Goal: Task Accomplishment & Management: Complete application form

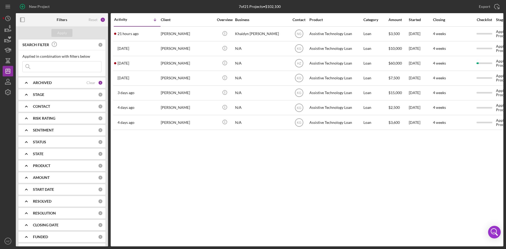
click at [191, 65] on div "[PERSON_NAME]" at bounding box center [187, 63] width 53 height 14
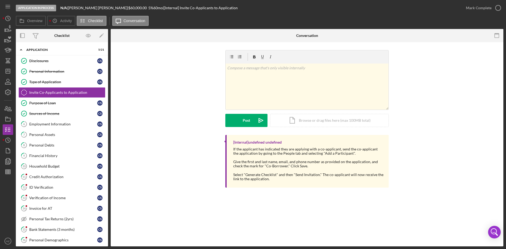
click at [47, 125] on div "Employment Information" at bounding box center [63, 124] width 68 height 4
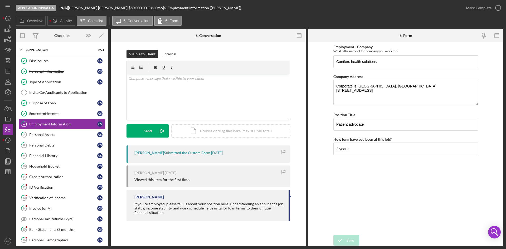
click at [38, 134] on div "Personal Assets" at bounding box center [63, 134] width 68 height 4
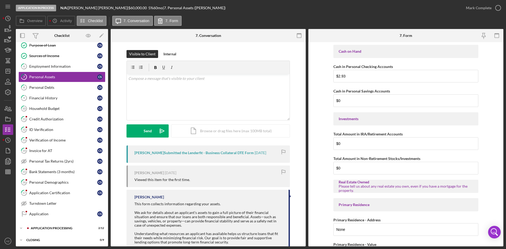
scroll to position [71, 0]
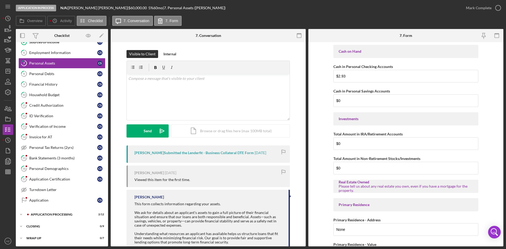
click at [50, 180] on div "Application Certification" at bounding box center [63, 179] width 68 height 4
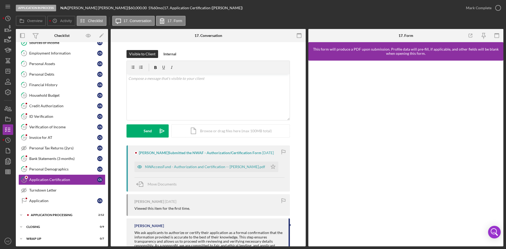
scroll to position [71, 0]
click at [180, 167] on div "NWAccessFund - Authorization and Certification -- Christina Sherk.pdf" at bounding box center [205, 167] width 120 height 4
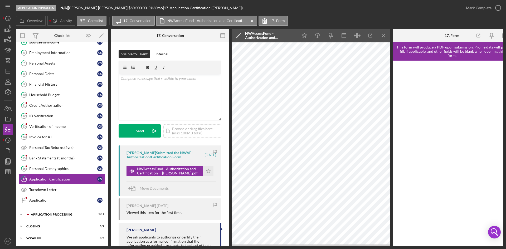
click at [487, 8] on div "Mark Complete" at bounding box center [479, 8] width 26 height 11
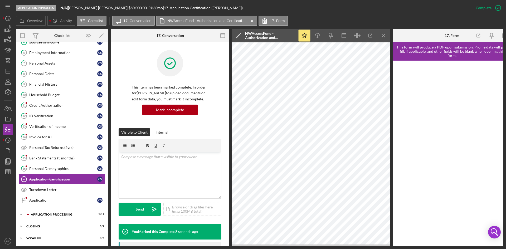
click at [50, 155] on link "15 Bank Statements (3 months) C S" at bounding box center [61, 158] width 87 height 11
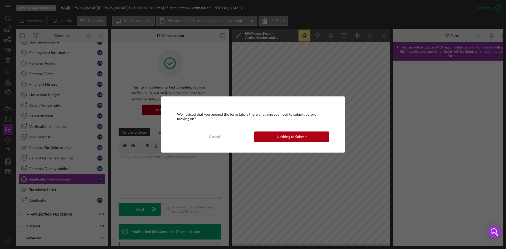
click at [288, 139] on div "Nothing to Submit" at bounding box center [292, 136] width 30 height 11
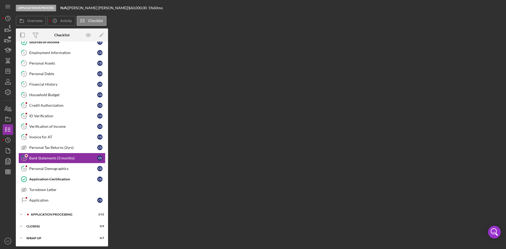
scroll to position [71, 0]
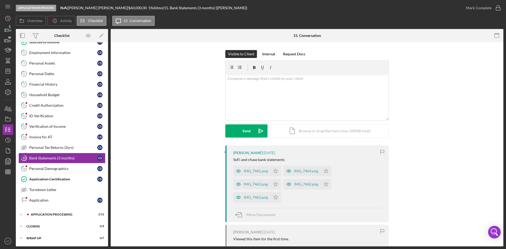
click at [247, 172] on div "IMG_7465.png" at bounding box center [256, 171] width 24 height 4
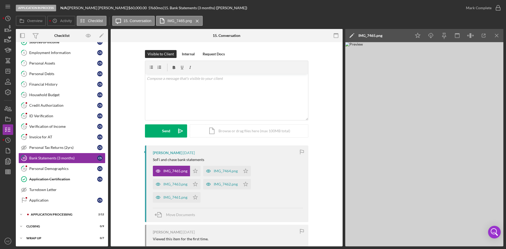
click at [441, 36] on icon "button" at bounding box center [444, 36] width 12 height 12
click at [168, 185] on div "IMG_7463.png" at bounding box center [175, 184] width 24 height 4
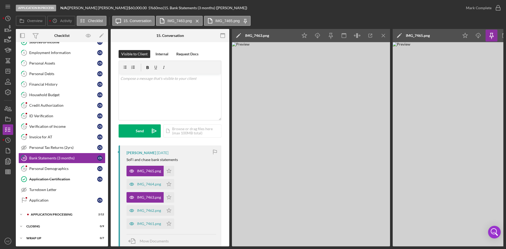
click at [331, 37] on icon "button" at bounding box center [330, 38] width 1 height 2
click at [147, 183] on div "IMG_7464.png" at bounding box center [149, 184] width 24 height 4
click at [330, 33] on icon "button" at bounding box center [331, 36] width 12 height 12
click at [145, 212] on div "IMG_7462.png" at bounding box center [149, 210] width 24 height 4
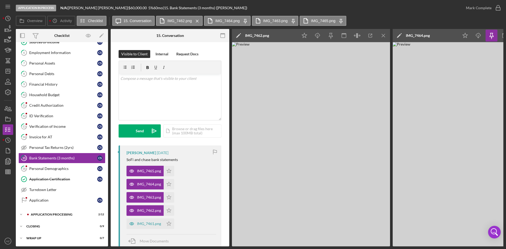
click at [332, 36] on icon "button" at bounding box center [331, 36] width 12 height 12
click at [146, 225] on div "IMG_7461.png" at bounding box center [149, 223] width 24 height 4
click at [327, 33] on icon "button" at bounding box center [331, 36] width 12 height 12
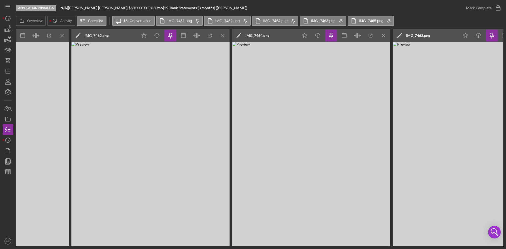
scroll to position [0, 322]
click at [350, 232] on img at bounding box center [310, 144] width 158 height 204
click at [357, 34] on icon "button" at bounding box center [357, 35] width 2 height 5
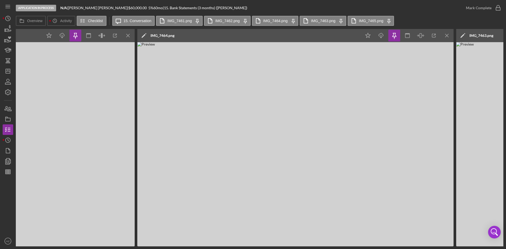
scroll to position [0, 422]
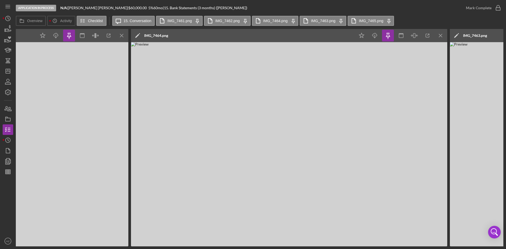
click at [413, 37] on icon "button" at bounding box center [414, 36] width 12 height 12
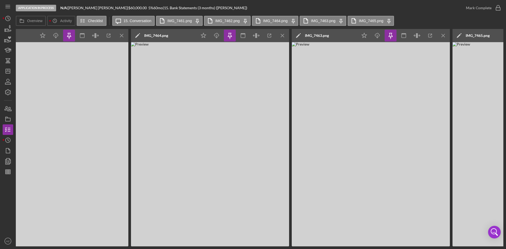
click at [270, 37] on icon "button" at bounding box center [269, 36] width 12 height 12
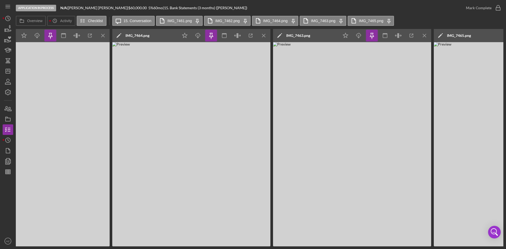
scroll to position [0, 529]
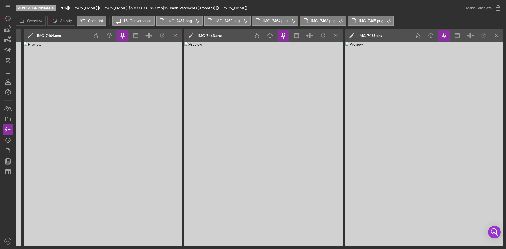
click at [323, 36] on icon "button" at bounding box center [323, 36] width 12 height 12
click at [444, 36] on icon "button" at bounding box center [444, 36] width 12 height 12
click at [283, 38] on icon "button" at bounding box center [283, 36] width 12 height 12
click at [122, 36] on icon "button" at bounding box center [123, 36] width 12 height 12
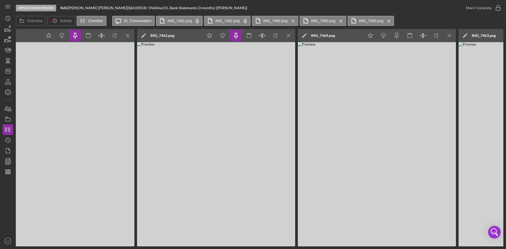
scroll to position [0, 247]
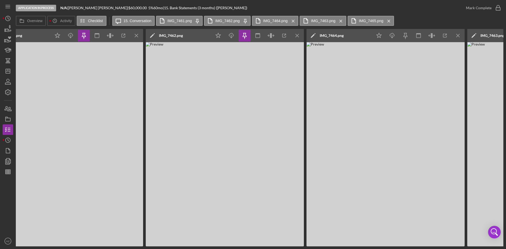
click at [242, 34] on icon "button" at bounding box center [245, 36] width 12 height 12
click at [85, 38] on icon "button" at bounding box center [84, 36] width 12 height 12
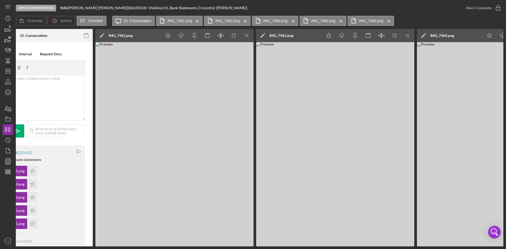
scroll to position [0, 0]
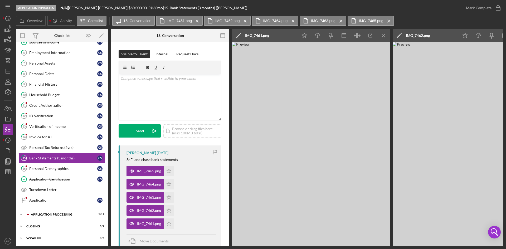
click at [384, 35] on icon "Icon/Menu Close" at bounding box center [383, 36] width 12 height 12
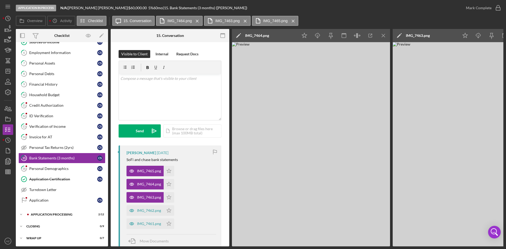
click at [384, 35] on icon "Icon/Menu Close" at bounding box center [383, 36] width 12 height 12
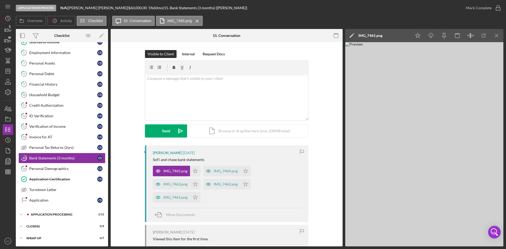
click at [496, 36] on line "button" at bounding box center [496, 35] width 3 height 3
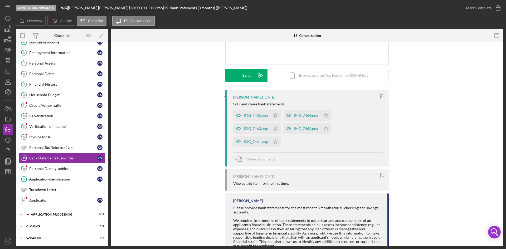
scroll to position [43, 0]
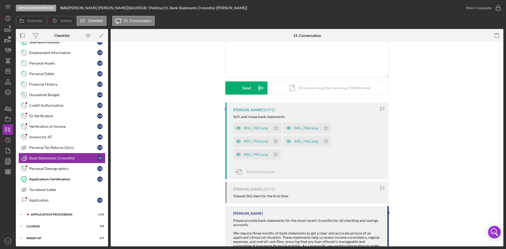
click at [35, 134] on link "14 Invoice for AT C S" at bounding box center [61, 137] width 87 height 11
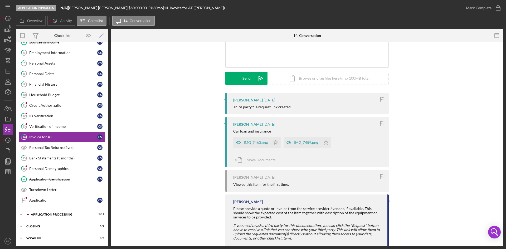
scroll to position [64, 0]
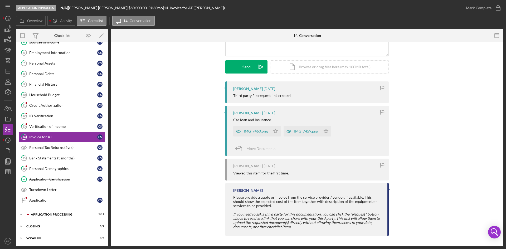
click at [257, 131] on div "IMG_7460.png" at bounding box center [256, 131] width 24 height 4
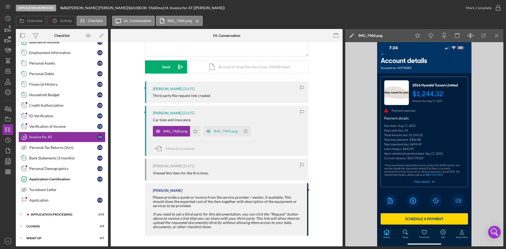
click at [204, 134] on icon "button" at bounding box center [208, 131] width 11 height 11
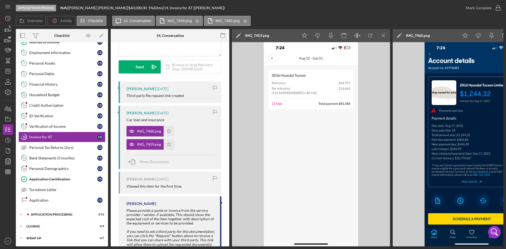
click at [384, 36] on line "button" at bounding box center [383, 35] width 3 height 3
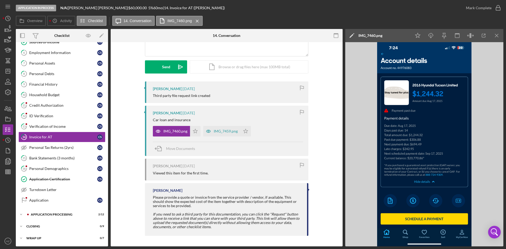
click at [500, 35] on icon "Icon/Menu Close" at bounding box center [497, 36] width 12 height 12
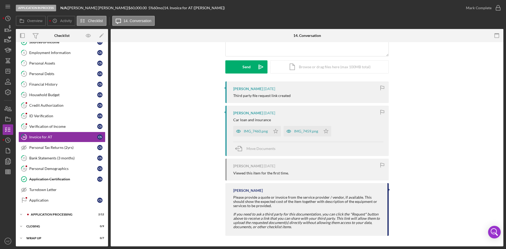
click at [42, 125] on div "Verification of Income" at bounding box center [63, 126] width 68 height 4
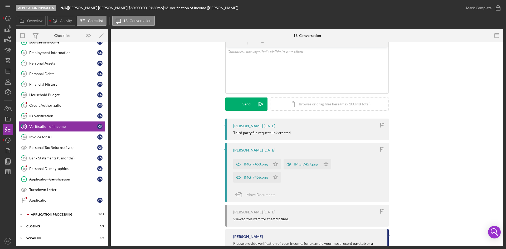
scroll to position [26, 0]
click at [256, 178] on div "IMG_7456.png" at bounding box center [256, 178] width 24 height 4
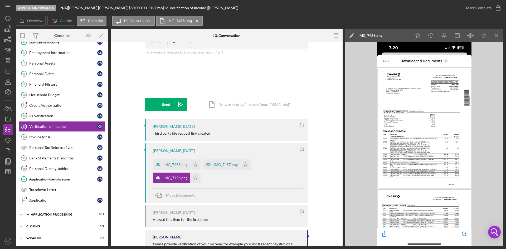
click at [212, 165] on icon "button" at bounding box center [208, 164] width 11 height 11
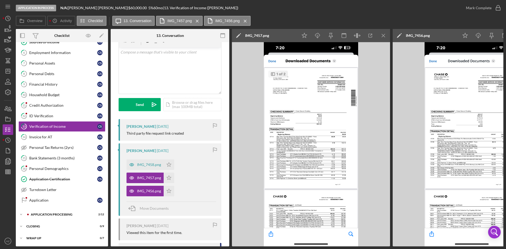
click at [148, 166] on div "IMG_7458.png" at bounding box center [149, 164] width 24 height 4
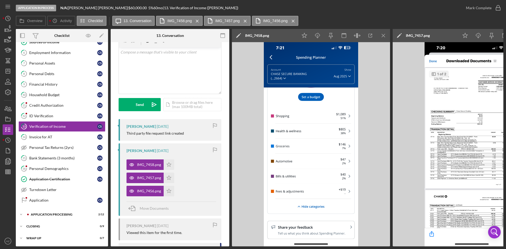
click at [383, 35] on icon "Icon/Menu Close" at bounding box center [383, 36] width 12 height 12
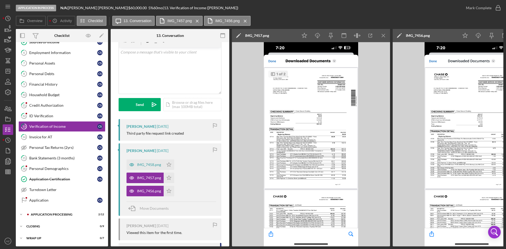
click at [383, 35] on icon "Icon/Menu Close" at bounding box center [383, 36] width 12 height 12
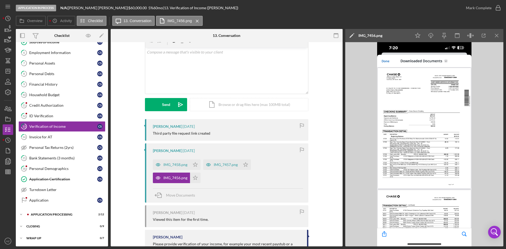
click at [494, 37] on icon "Icon/Menu Close" at bounding box center [497, 36] width 12 height 12
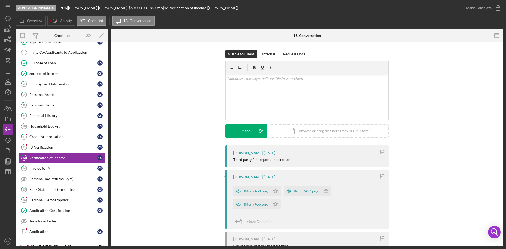
scroll to position [0, 0]
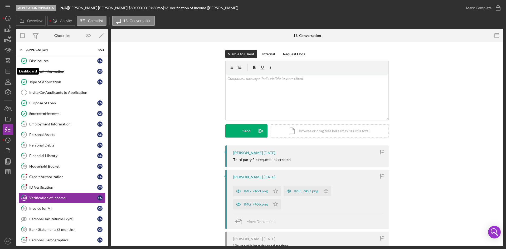
click at [10, 67] on icon "Icon/Dashboard" at bounding box center [7, 71] width 13 height 13
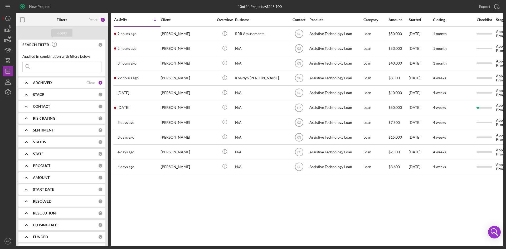
click at [172, 48] on div "Jeremy King" at bounding box center [187, 49] width 53 height 14
click at [178, 46] on div "Jeremy King" at bounding box center [187, 49] width 53 height 14
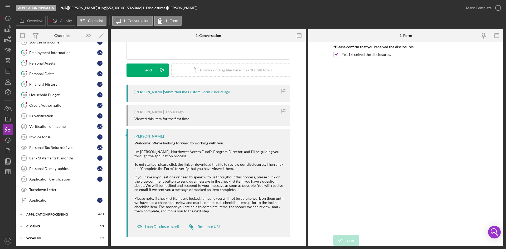
scroll to position [62, 0]
click at [21, 214] on icon "Icon/Expander" at bounding box center [21, 214] width 11 height 11
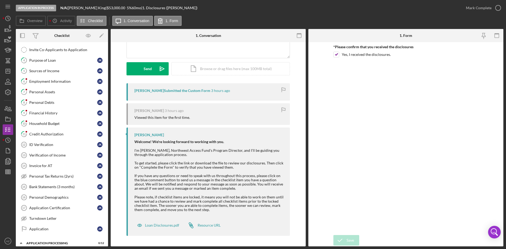
scroll to position [0, 0]
